Goal: Find specific page/section: Find specific page/section

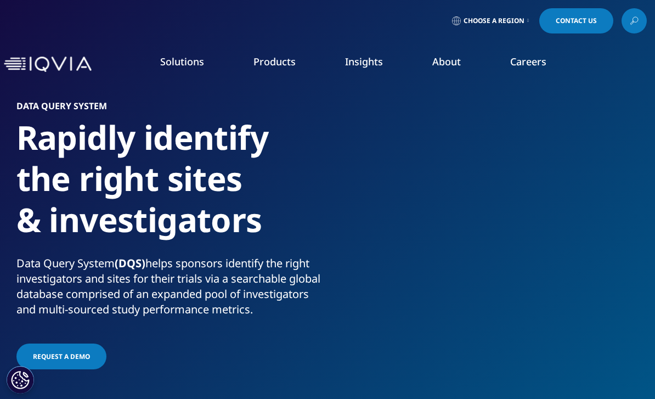
click at [641, 14] on link at bounding box center [633, 20] width 25 height 25
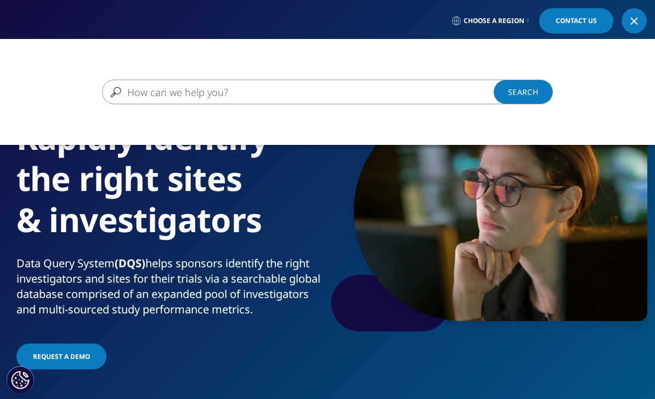
click at [141, 94] on input "Search" at bounding box center [311, 91] width 419 height 25
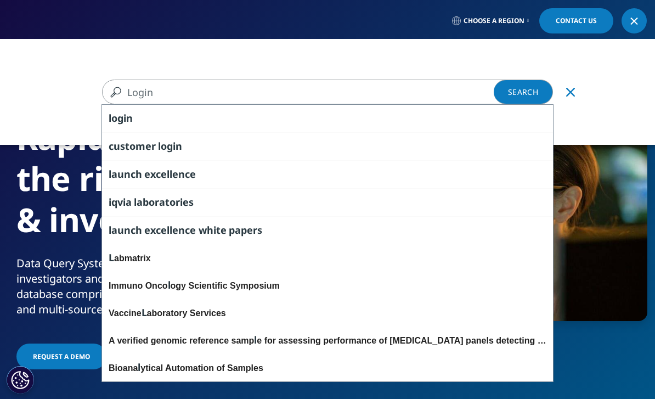
type input "Login"
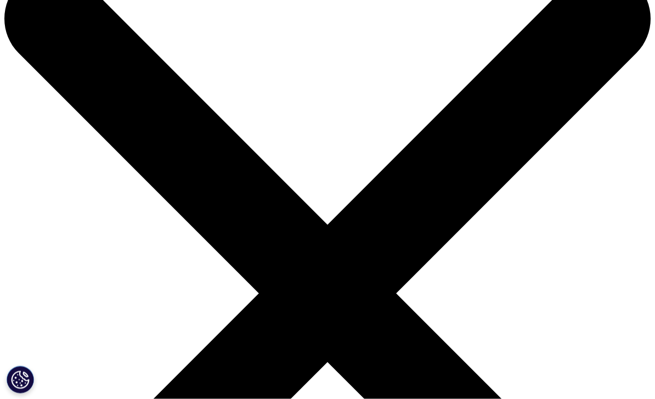
scroll to position [46, 0]
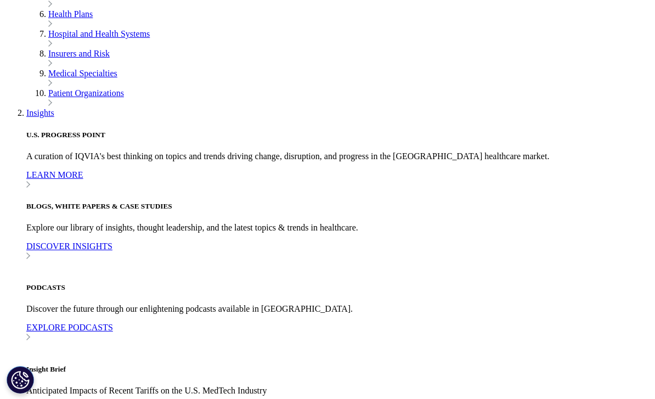
scroll to position [2510, 0]
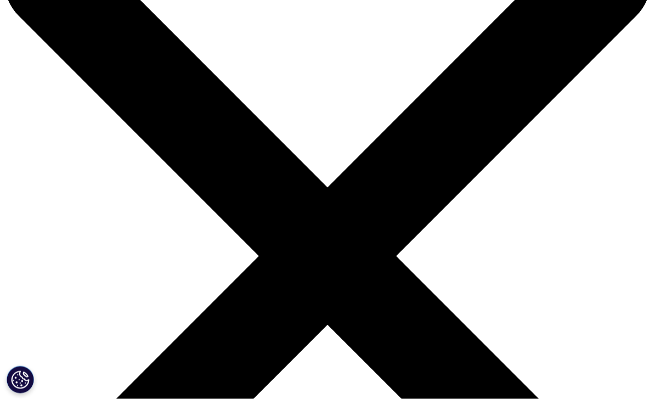
scroll to position [0, 0]
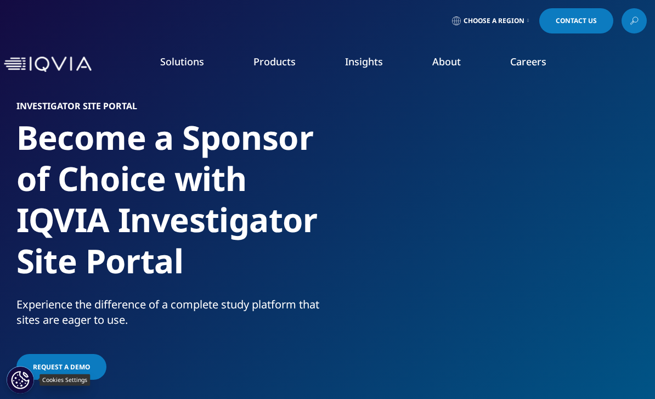
click at [18, 384] on button "Cookies Settings" at bounding box center [20, 379] width 27 height 27
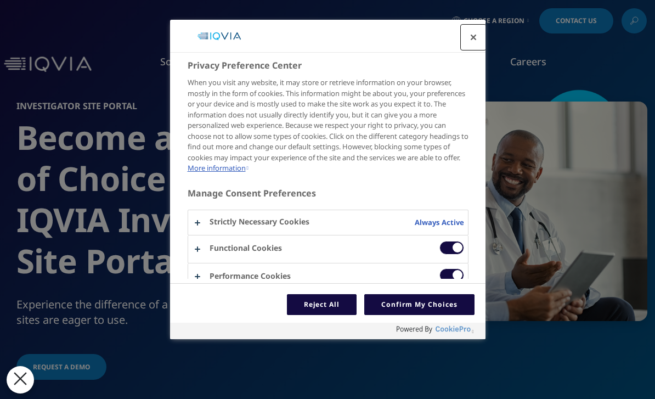
click at [471, 43] on button "Close preference center" at bounding box center [473, 37] width 24 height 24
